Goal: Navigation & Orientation: Go to known website

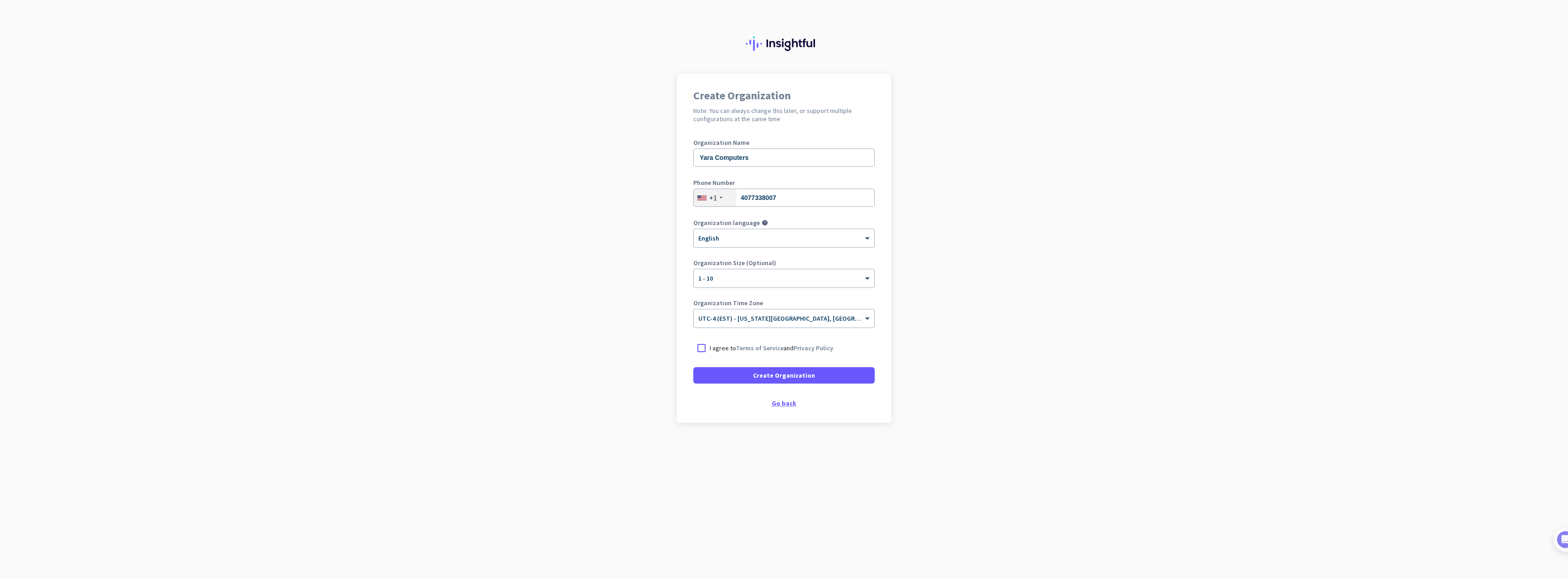
click at [785, 403] on div "Go back" at bounding box center [784, 403] width 181 height 6
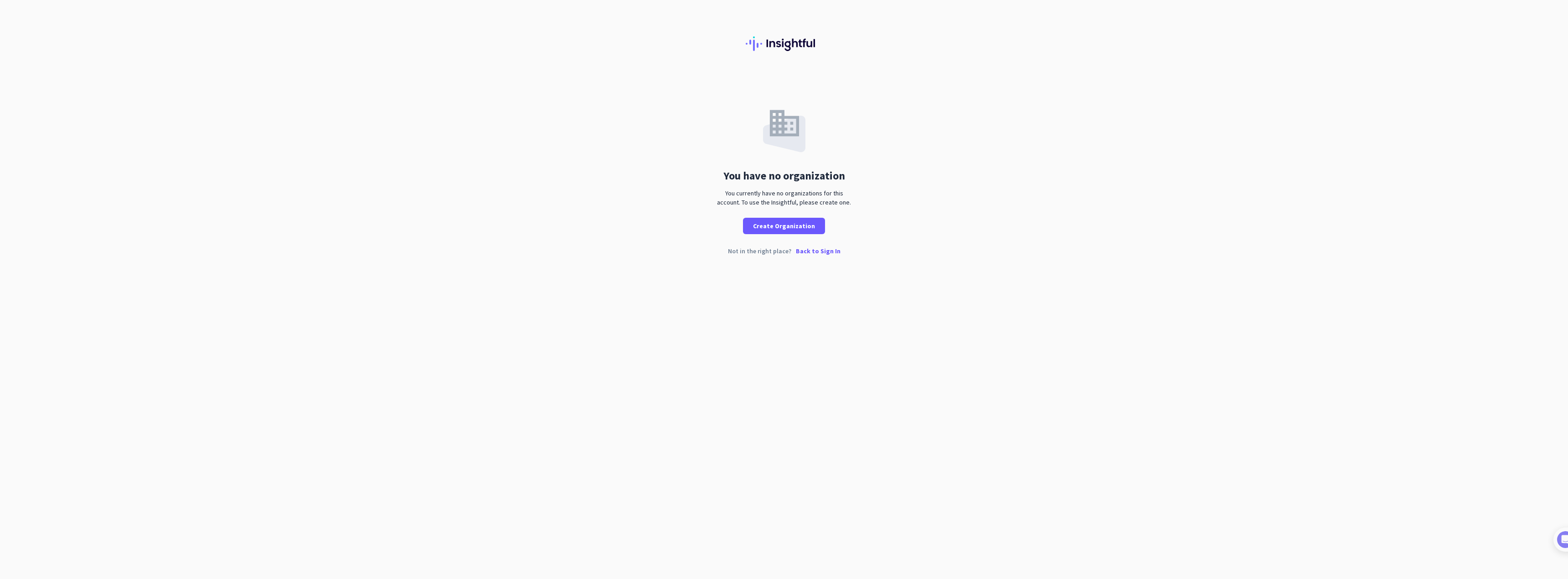
click at [829, 248] on p "Back to Sign In" at bounding box center [817, 251] width 44 height 6
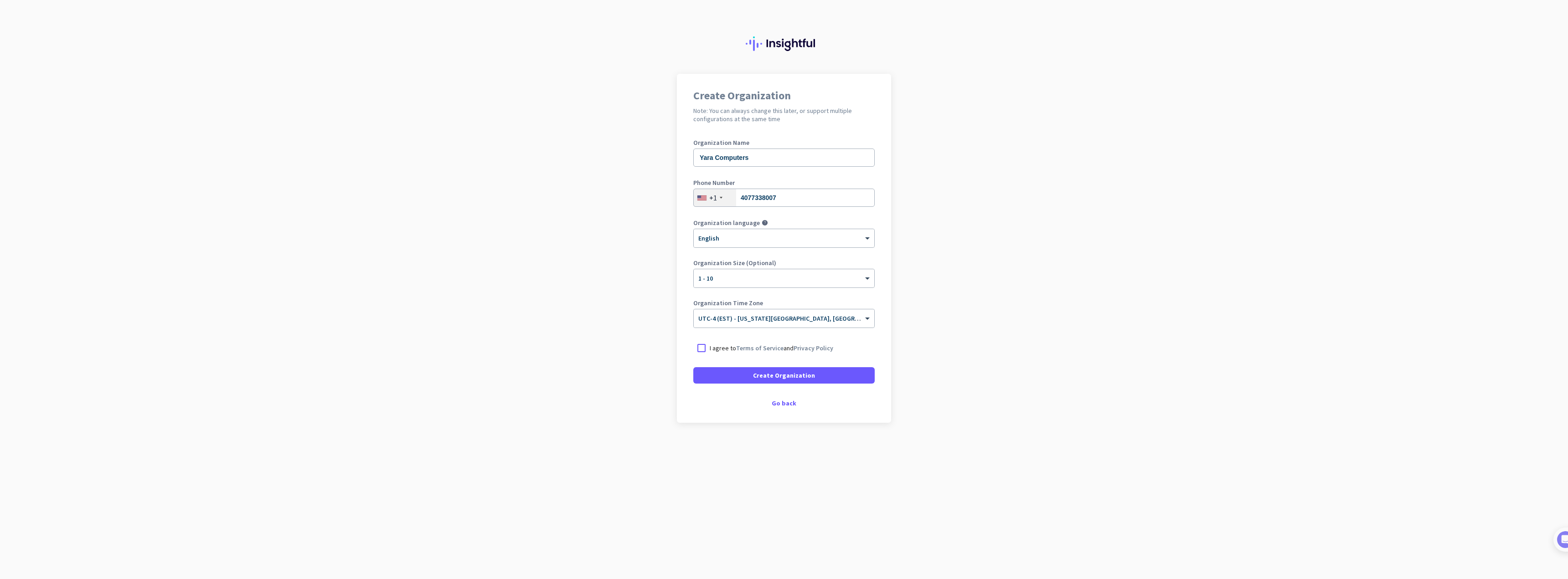
click at [778, 397] on div "Create Organization Note: You can always change this later, or support multiple…" at bounding box center [784, 248] width 214 height 349
click at [779, 398] on div "Create Organization Note: You can always change this later, or support multiple…" at bounding box center [784, 248] width 214 height 349
click at [781, 401] on div "Go back" at bounding box center [784, 403] width 181 height 6
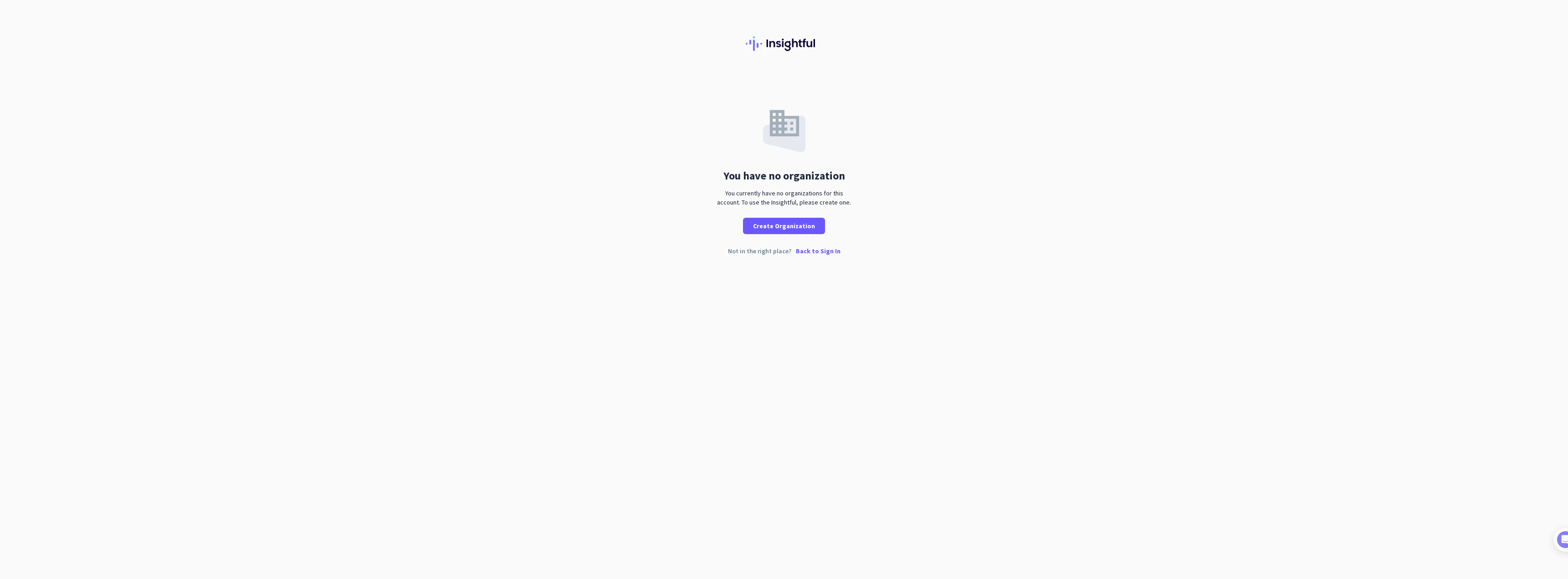
click at [823, 248] on p "Back to Sign In" at bounding box center [817, 251] width 44 height 6
